Goal: Task Accomplishment & Management: Manage account settings

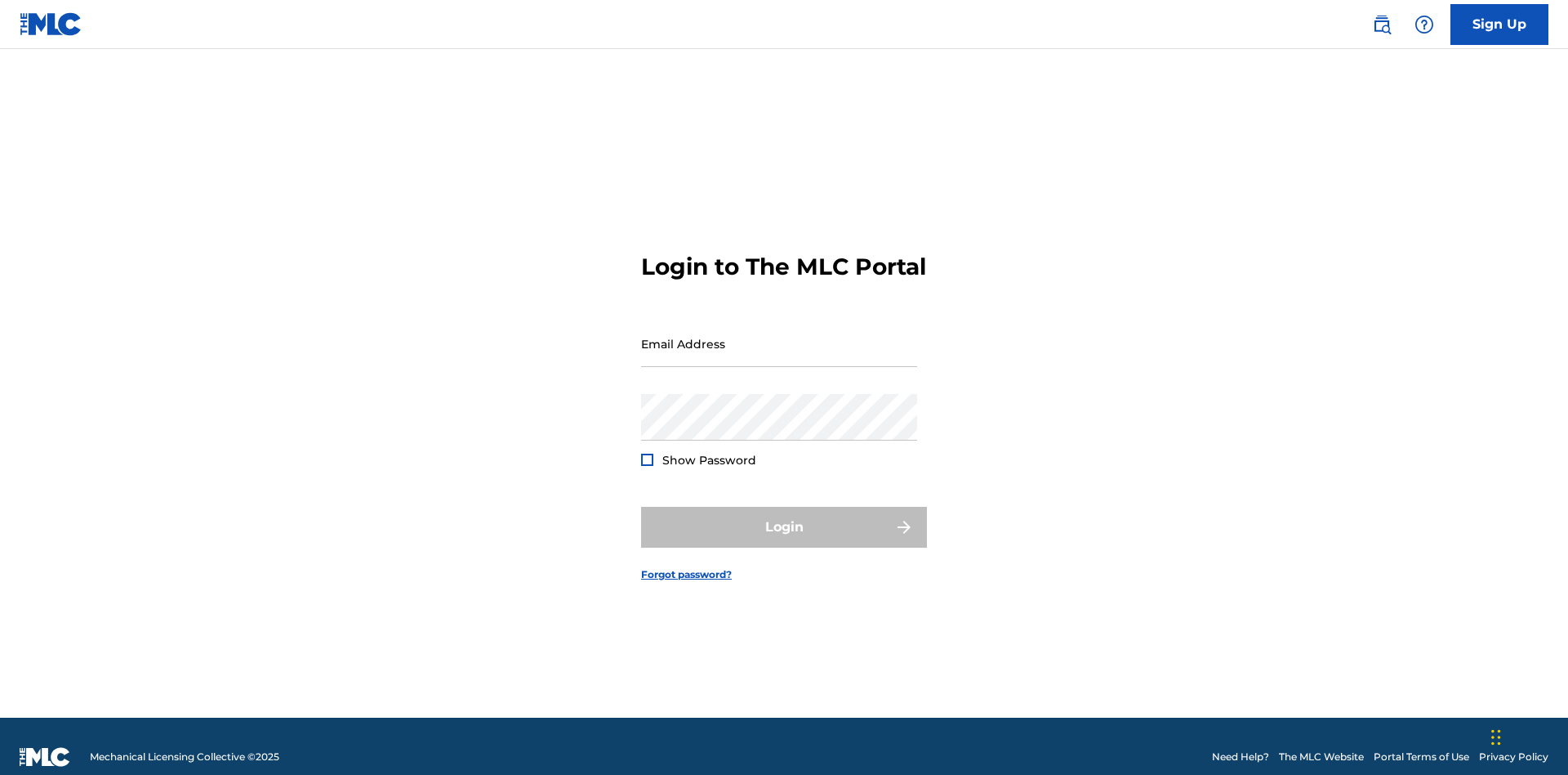
scroll to position [22, 0]
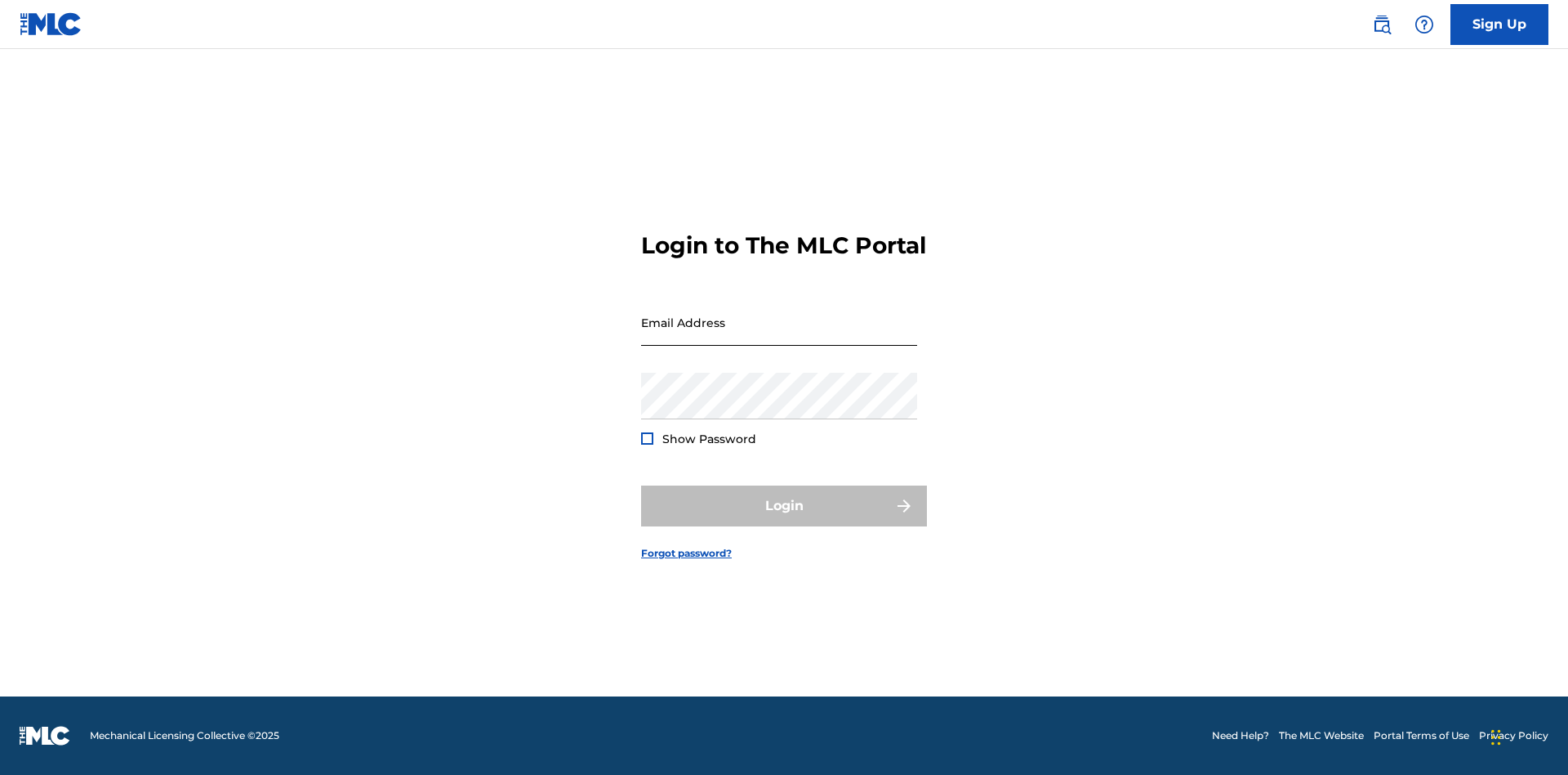
click at [779, 336] on input "Email Address" at bounding box center [779, 323] width 276 height 47
type input "[EMAIL_ADDRESS][DOMAIN_NAME]"
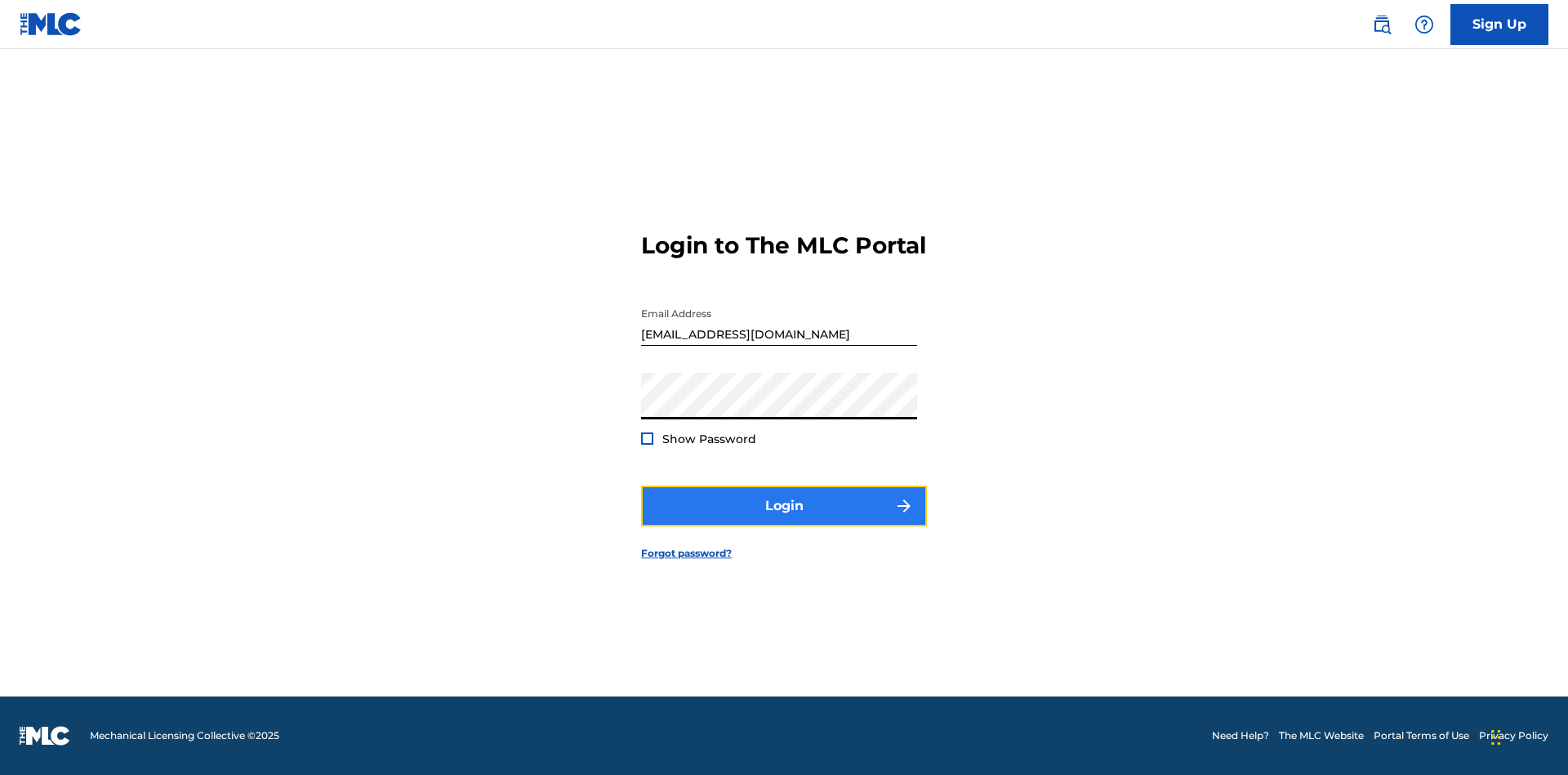
click at [784, 520] on button "Login" at bounding box center [784, 506] width 286 height 41
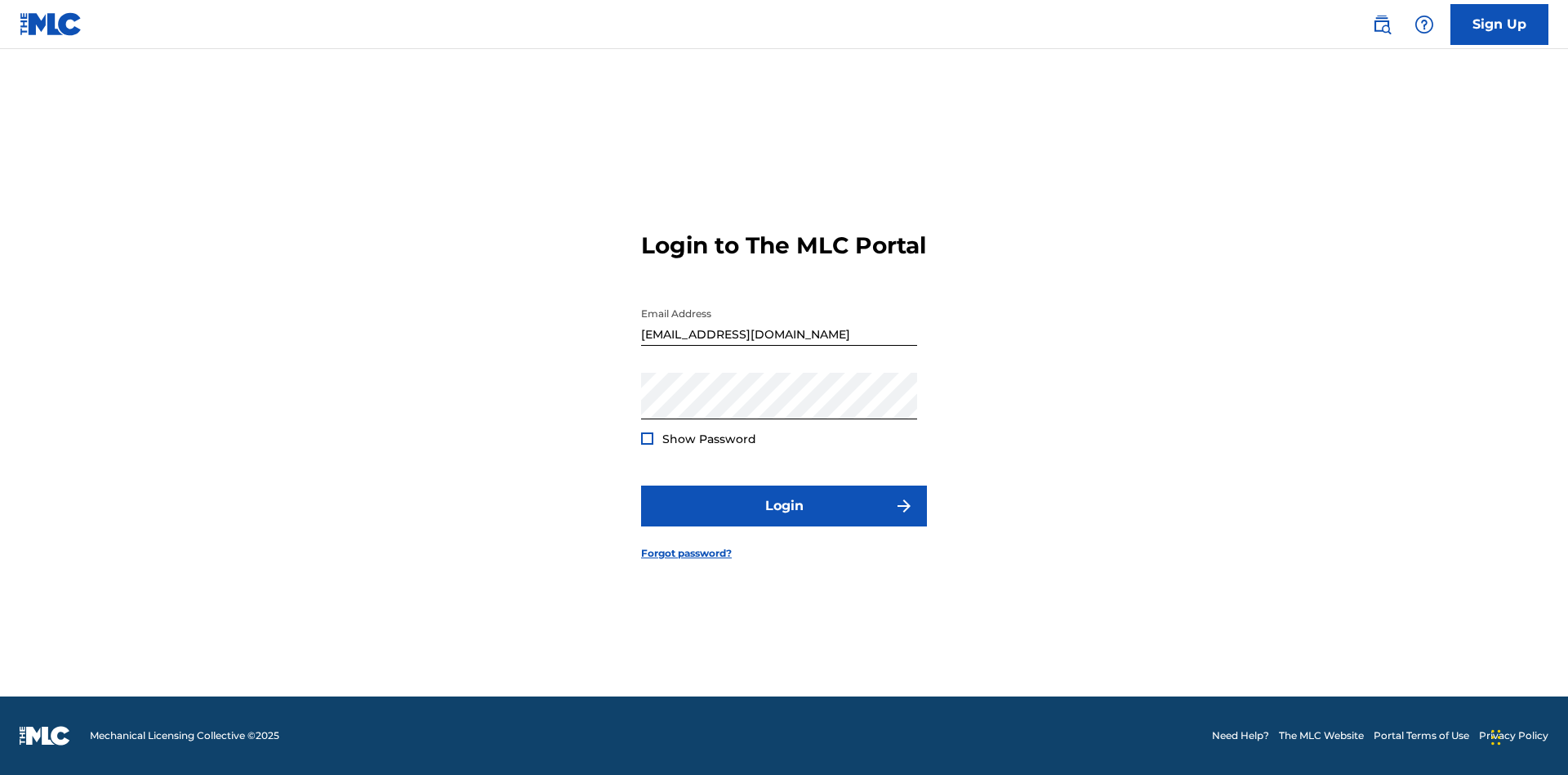
click at [779, 336] on input "[EMAIL_ADDRESS][DOMAIN_NAME]" at bounding box center [779, 323] width 276 height 47
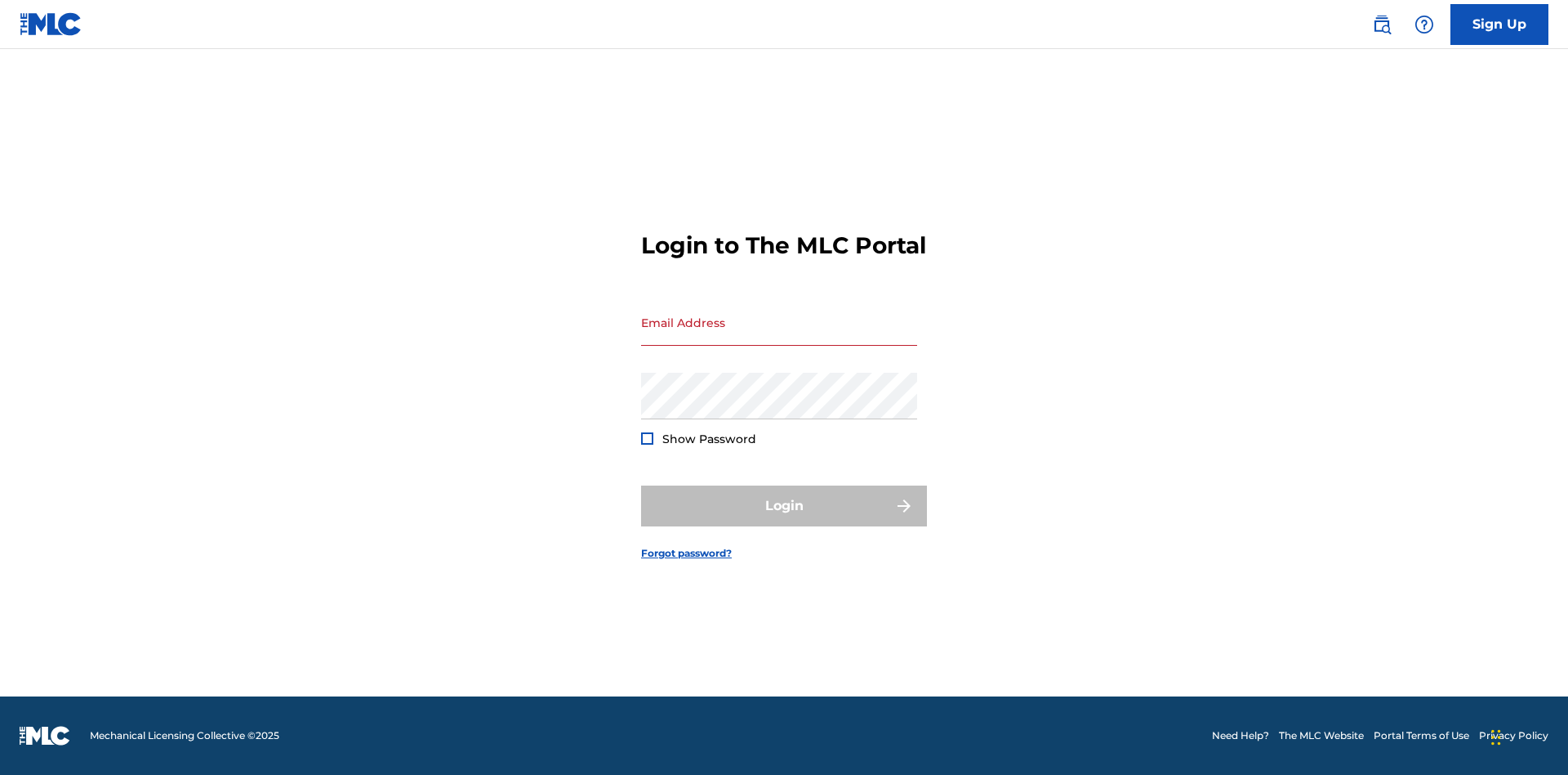
click at [779, 336] on input "Email Address" at bounding box center [779, 323] width 276 height 47
type input "[EMAIL_ADDRESS][DOMAIN_NAME]"
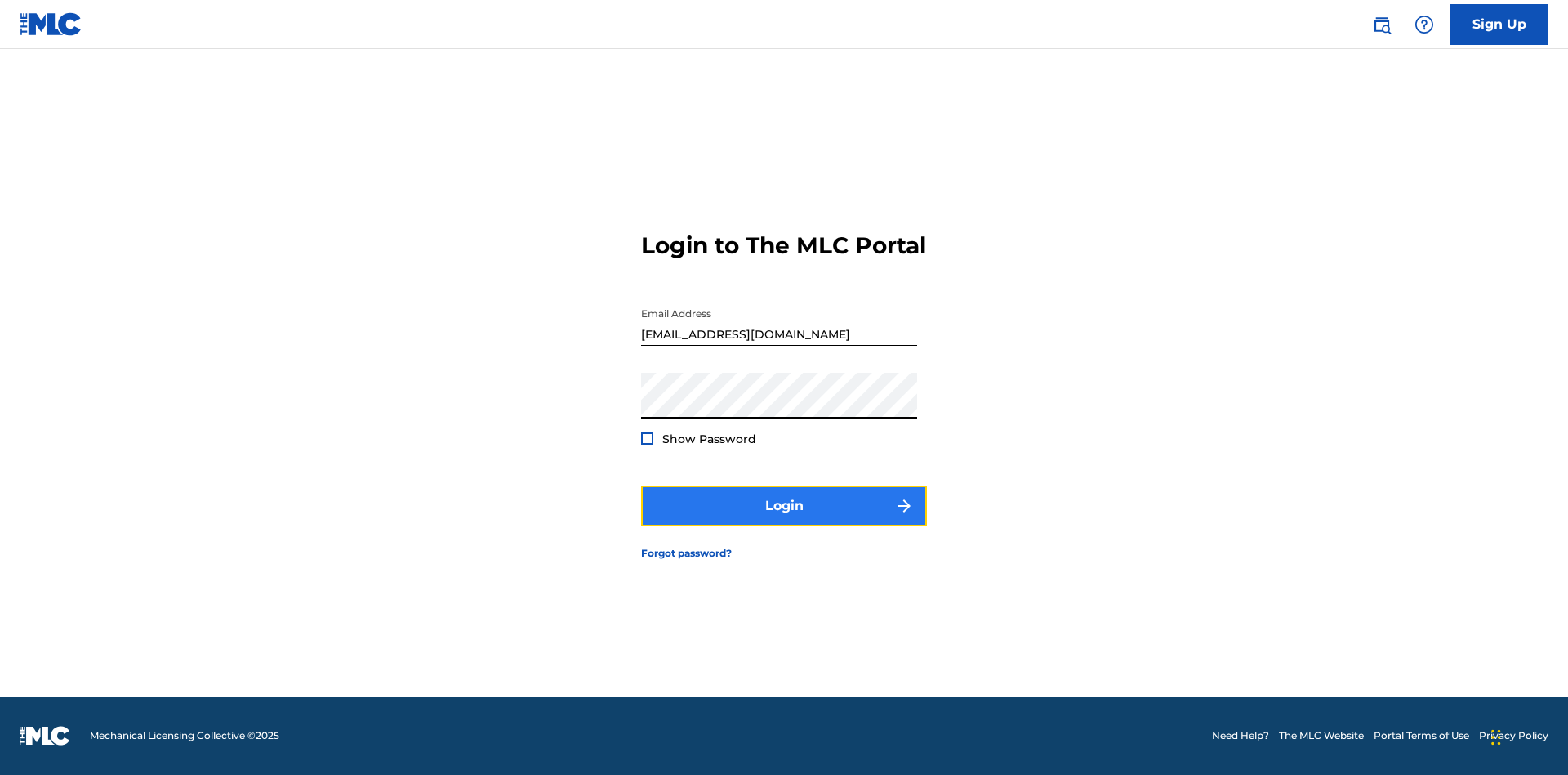
click at [784, 520] on button "Login" at bounding box center [784, 506] width 286 height 41
